Goal: Task Accomplishment & Management: Use online tool/utility

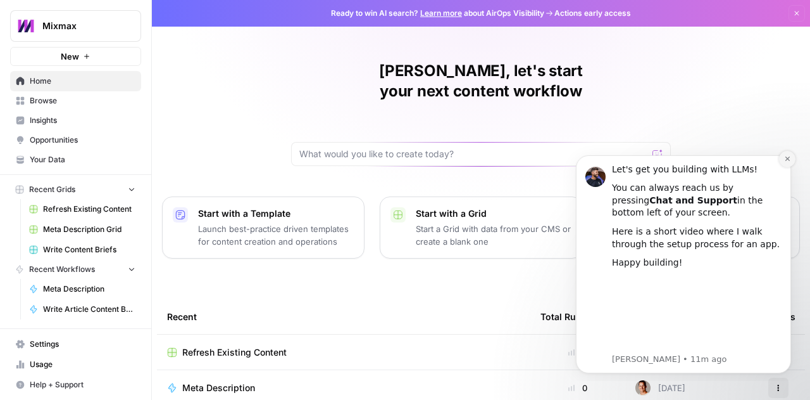
click at [785, 158] on icon "Dismiss notification" at bounding box center [787, 158] width 7 height 7
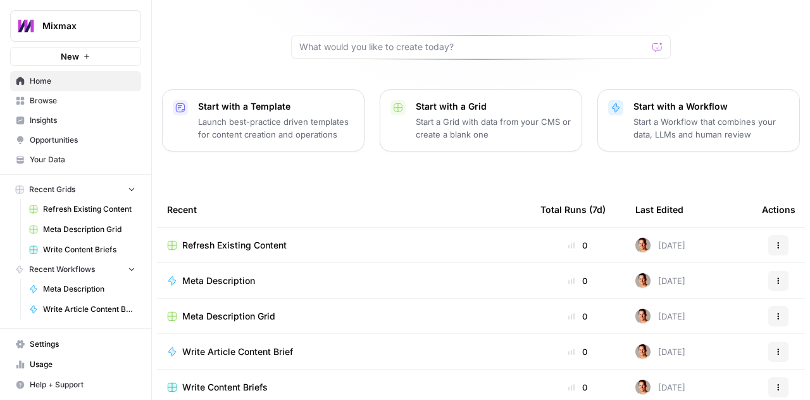
scroll to position [111, 0]
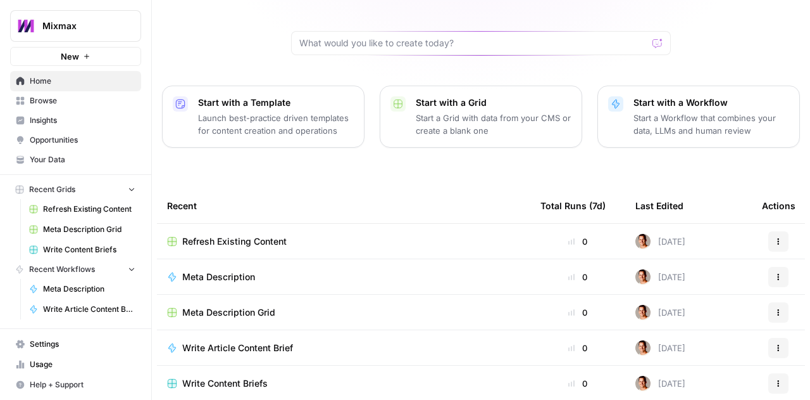
click at [247, 235] on span "Refresh Existing Content" at bounding box center [234, 241] width 104 height 13
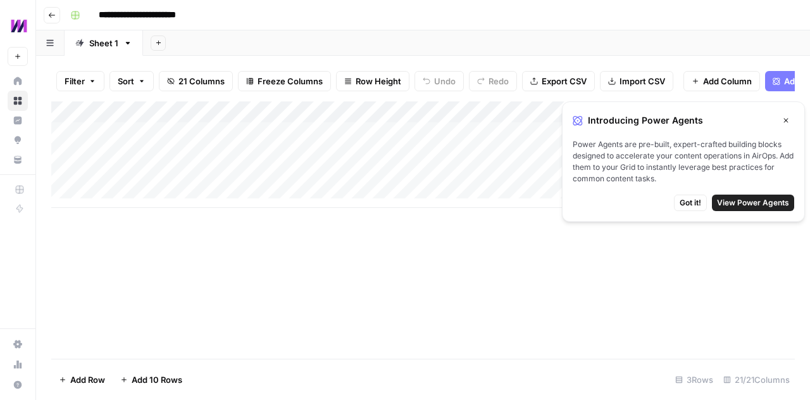
click at [788, 121] on icon "button" at bounding box center [787, 120] width 8 height 8
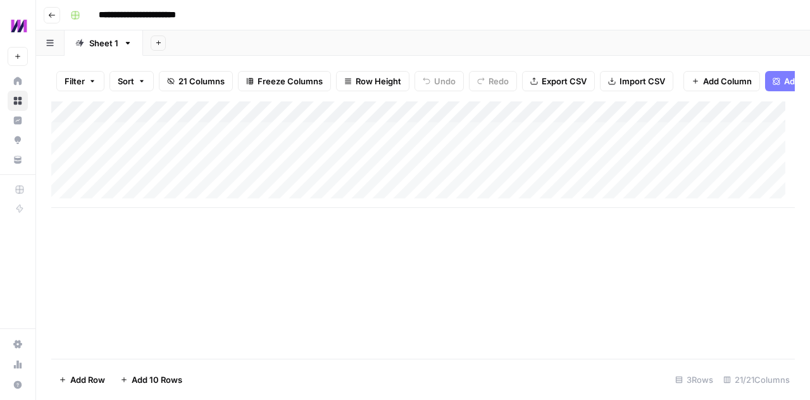
click at [160, 144] on div "Add Column" at bounding box center [423, 154] width 744 height 106
click at [199, 257] on div "Add Column" at bounding box center [423, 229] width 744 height 257
click at [165, 163] on div "Add Column" at bounding box center [423, 154] width 744 height 106
click at [179, 163] on div "Add Column" at bounding box center [423, 154] width 744 height 106
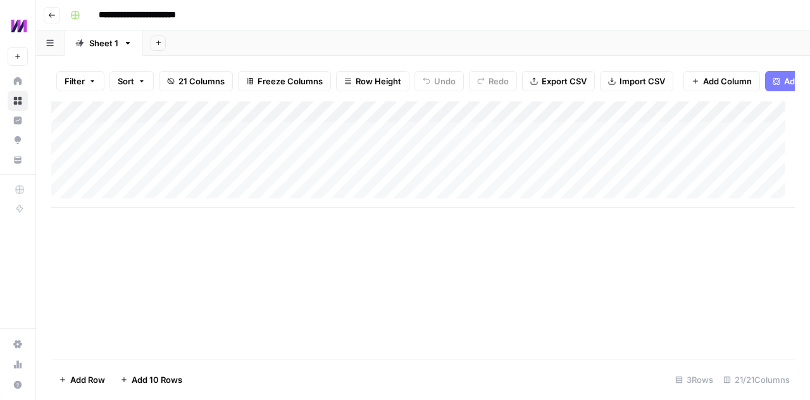
click at [172, 238] on div "Add Column" at bounding box center [423, 229] width 744 height 257
